Goal: Navigation & Orientation: Understand site structure

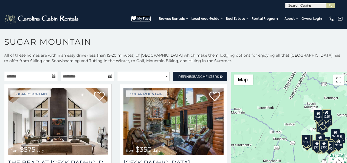
click at [136, 16] on icon at bounding box center [133, 18] width 5 height 5
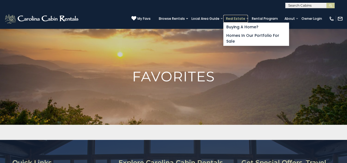
click at [241, 20] on link "Real Estate" at bounding box center [235, 19] width 25 height 8
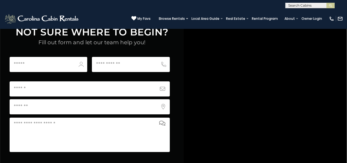
scroll to position [2175, 0]
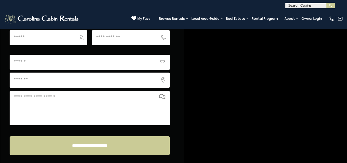
click at [10, 18] on img at bounding box center [42, 18] width 76 height 11
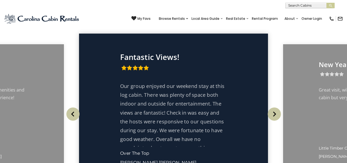
scroll to position [738, 0]
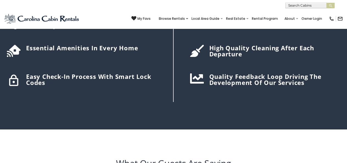
click at [185, 98] on div "Top tier inventory with a wide variety of homes" at bounding box center [259, 59] width 170 height 86
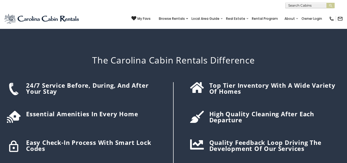
scroll to position [680, 0]
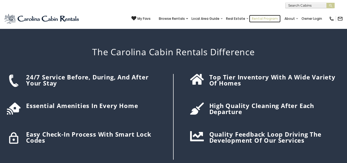
click at [263, 16] on link "Rental Program" at bounding box center [265, 19] width 32 height 8
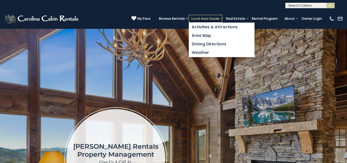
click at [212, 18] on link "Local Area Guide" at bounding box center [205, 19] width 33 height 8
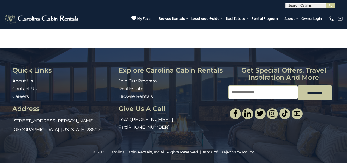
scroll to position [451, 0]
